Goal: Find specific page/section: Find specific page/section

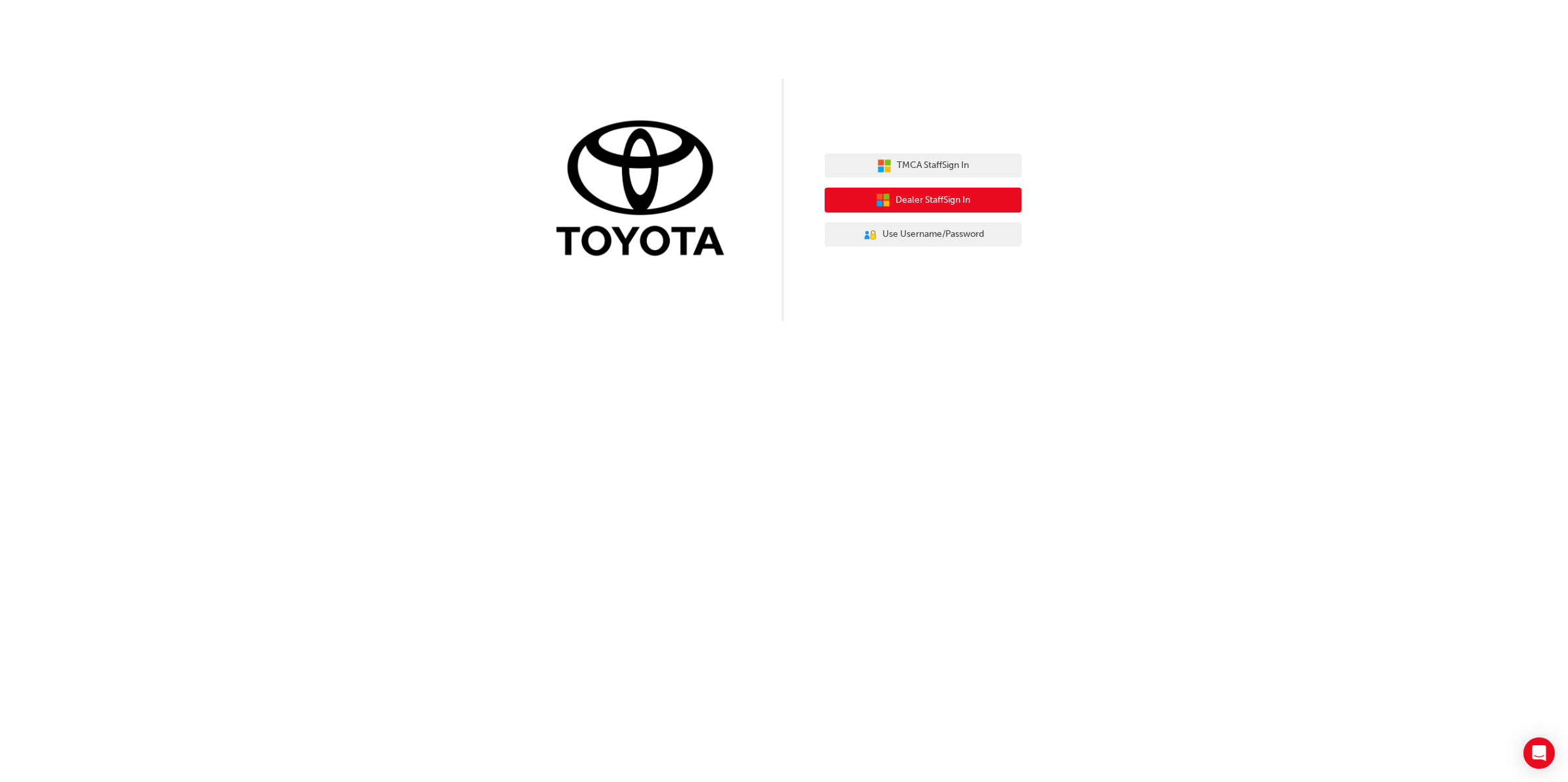
click at [930, 202] on span "Dealer Staff Sign In" at bounding box center [933, 200] width 75 height 15
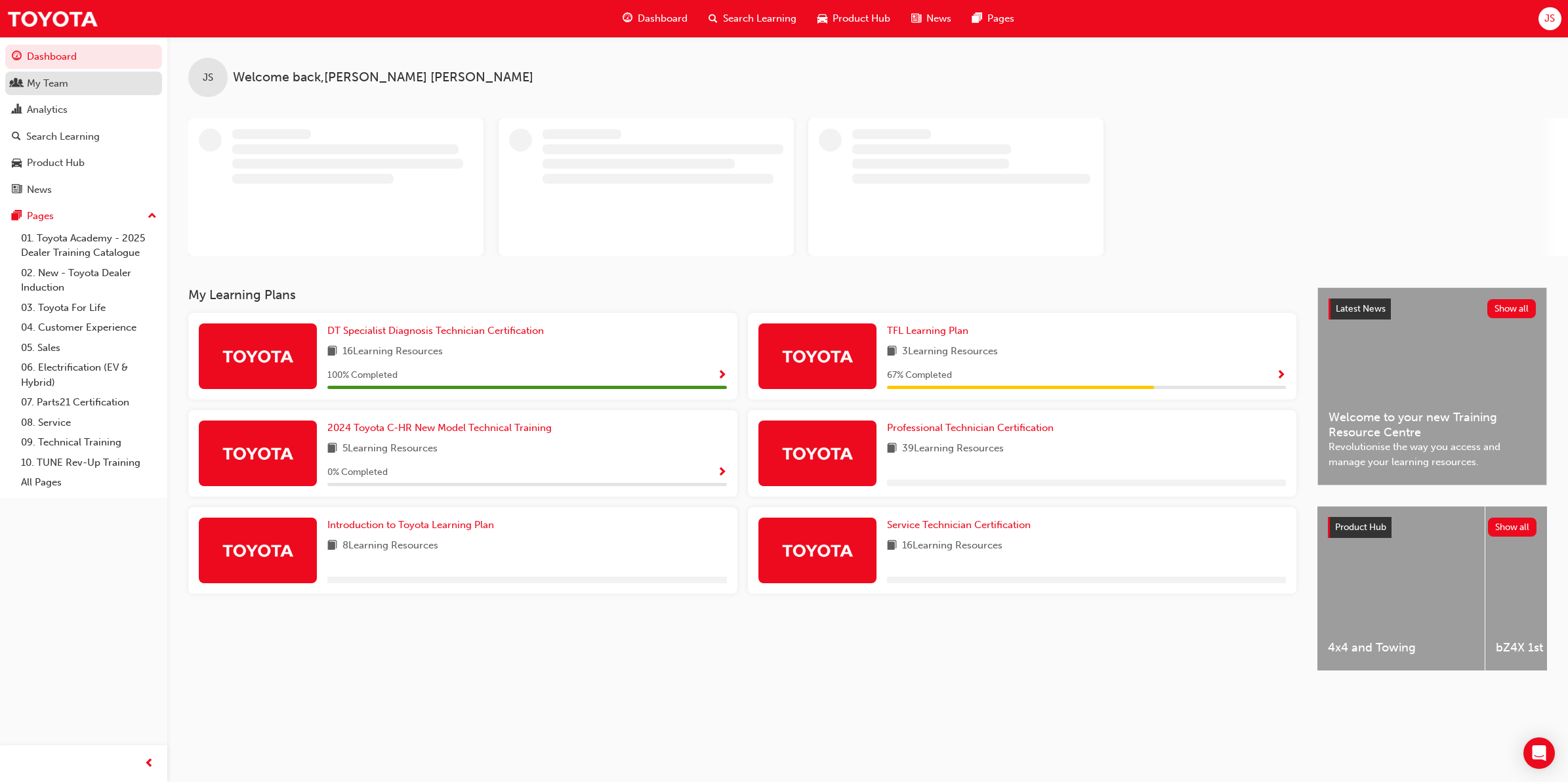
click at [78, 90] on div "My Team" at bounding box center [83, 84] width 143 height 17
